Goal: Find specific page/section: Find specific page/section

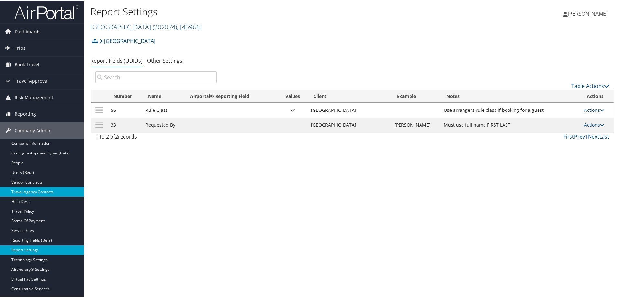
click at [39, 190] on link "Travel Agency Contacts" at bounding box center [42, 192] width 84 height 10
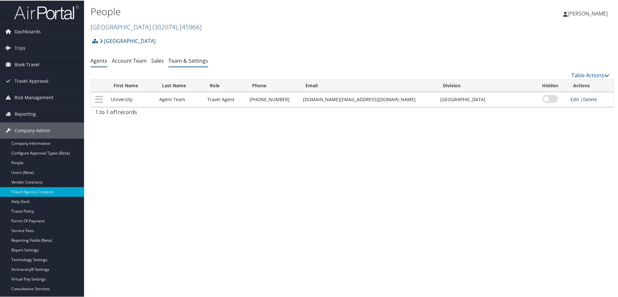
click at [196, 60] on link "Team & Settings" at bounding box center [188, 60] width 40 height 7
